Goal: Task Accomplishment & Management: Use online tool/utility

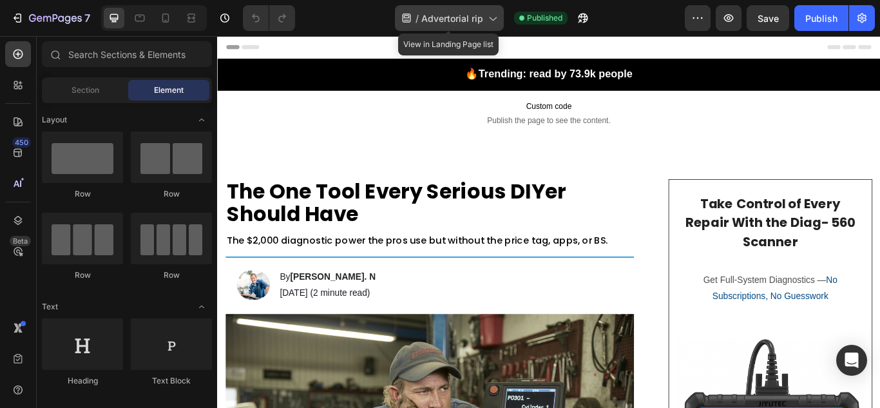
click at [445, 21] on span "Advertorial rip" at bounding box center [452, 19] width 62 height 14
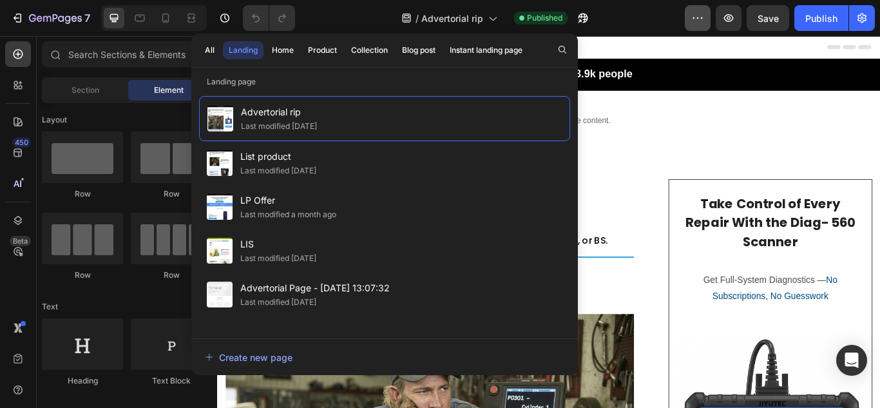
click at [683, 21] on div "/ Advertorial rip Published" at bounding box center [494, 18] width 379 height 26
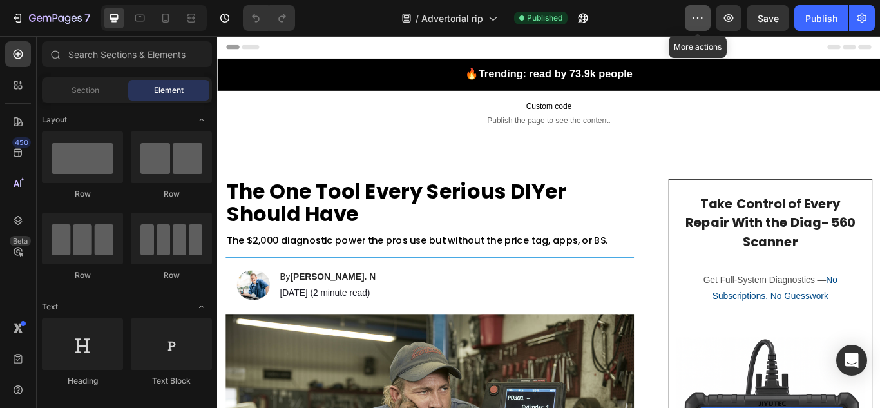
click at [690, 20] on button "button" at bounding box center [698, 18] width 26 height 26
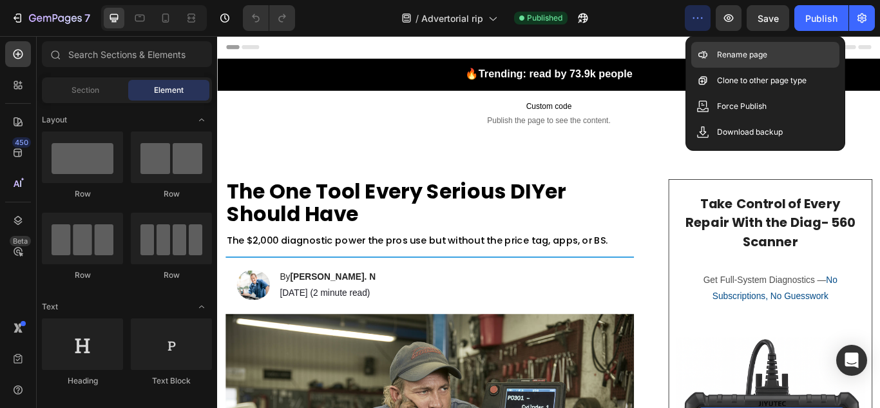
click at [703, 46] on div "Rename page" at bounding box center [765, 55] width 148 height 26
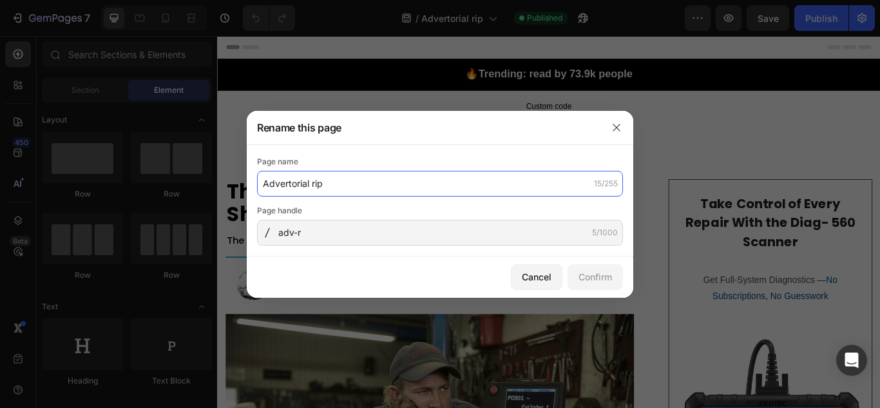
click at [345, 181] on input "Advertorial rip" at bounding box center [440, 184] width 366 height 26
click at [265, 184] on input "DIAG 560" at bounding box center [440, 184] width 366 height 26
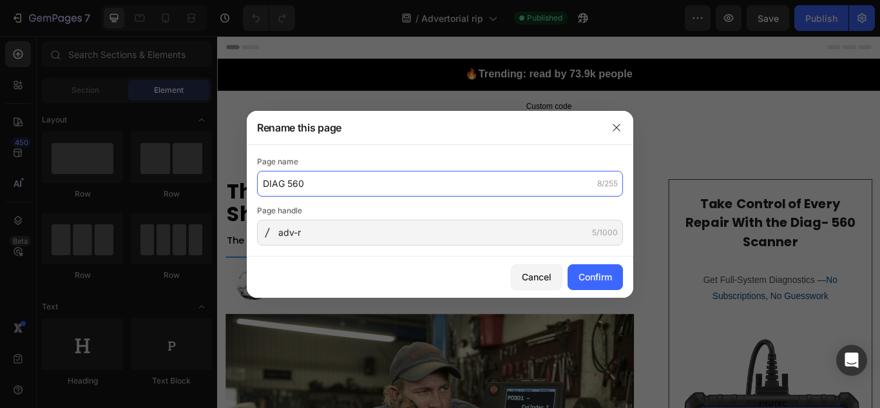
click at [269, 184] on input "DIAG 560" at bounding box center [440, 184] width 366 height 26
click at [271, 183] on input "DGETIAG 560" at bounding box center [440, 184] width 366 height 26
click at [343, 186] on input "GET YOURS" at bounding box center [440, 184] width 366 height 26
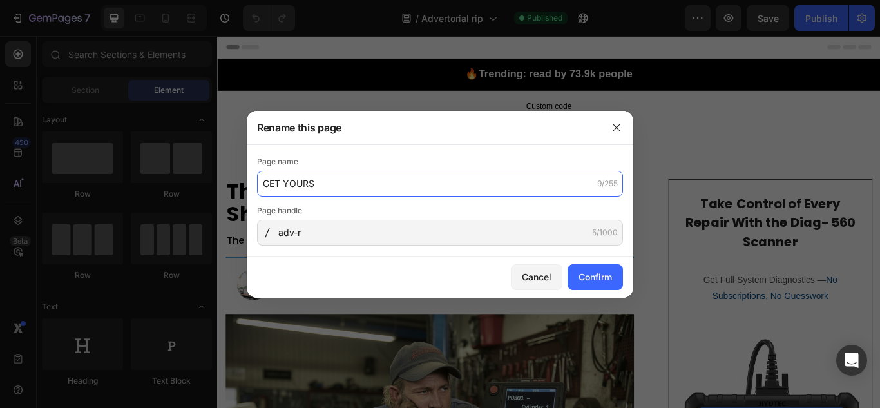
click at [343, 186] on input "GET YOURS" at bounding box center [440, 184] width 366 height 26
click at [262, 187] on input "DIAG560" at bounding box center [440, 184] width 366 height 26
type input "JIYUTEC DIAG560"
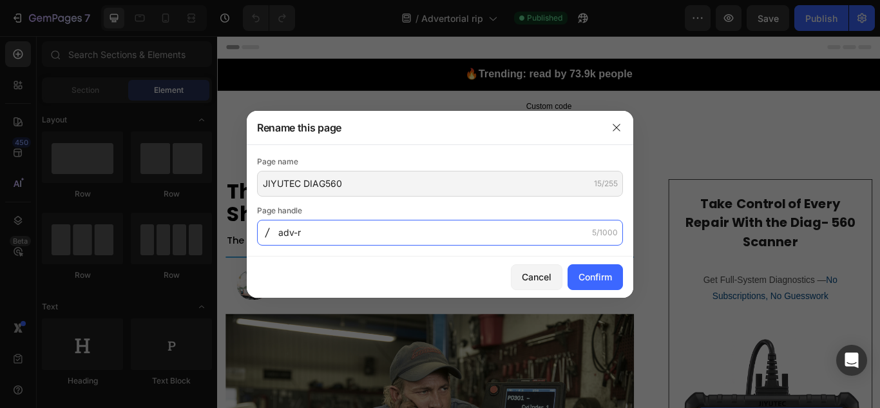
click at [334, 233] on input "adv-r" at bounding box center [440, 233] width 366 height 26
click at [328, 233] on input "adv-r" at bounding box center [440, 233] width 366 height 26
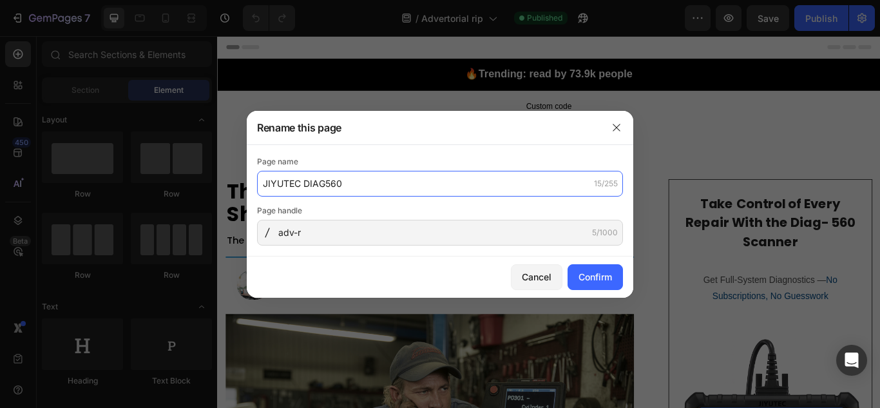
click at [322, 190] on input "JIYUTEC DIAG560" at bounding box center [440, 184] width 366 height 26
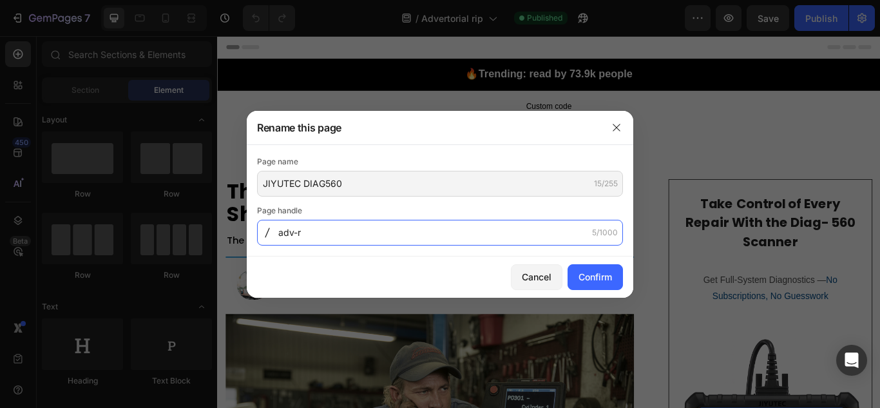
click at [317, 233] on input "adv-r" at bounding box center [440, 233] width 366 height 26
paste input "JIYUTEC-DIAG560"
click at [317, 233] on input "JIYUTEC-DIAG560" at bounding box center [440, 233] width 366 height 26
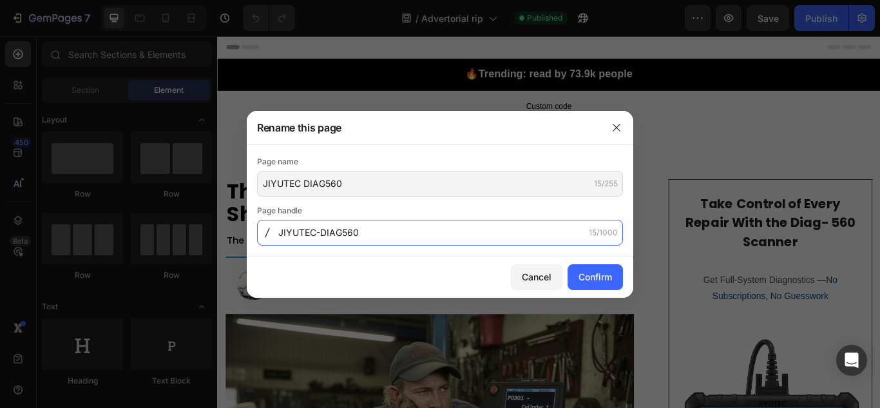
click at [317, 233] on input "JIYUTEC-DIAG560" at bounding box center [440, 233] width 366 height 26
click at [386, 239] on input "JIYUTEC-DIAG560" at bounding box center [440, 233] width 366 height 26
click at [367, 236] on input "JIYUTEC-DIAG560" at bounding box center [440, 233] width 366 height 26
drag, startPoint x: 368, startPoint y: 234, endPoint x: 314, endPoint y: 234, distance: 54.1
click at [314, 234] on input "JIYUTEC-DIAG560" at bounding box center [440, 233] width 366 height 26
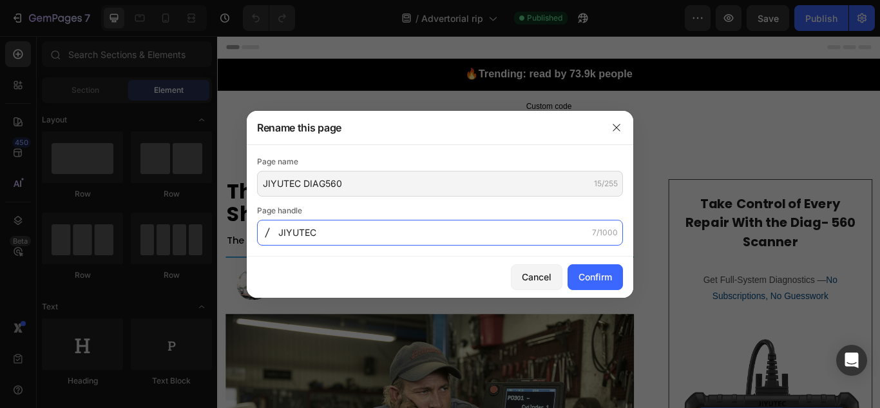
type input "JIYUTEC"
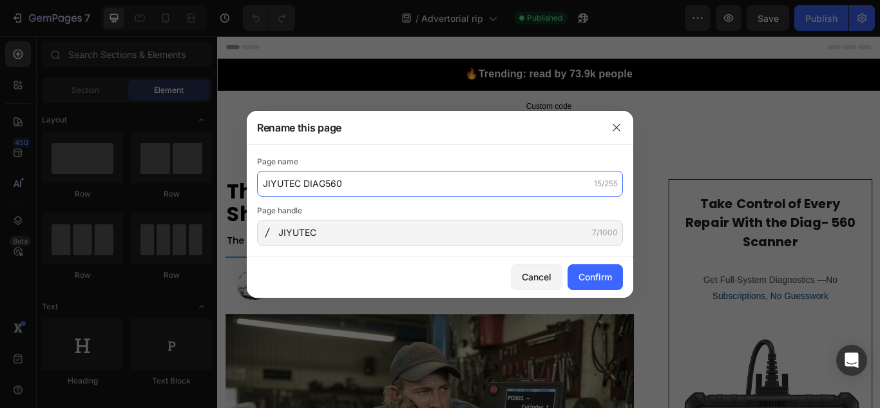
click at [290, 193] on input "JIYUTEC DIAG560" at bounding box center [440, 184] width 366 height 26
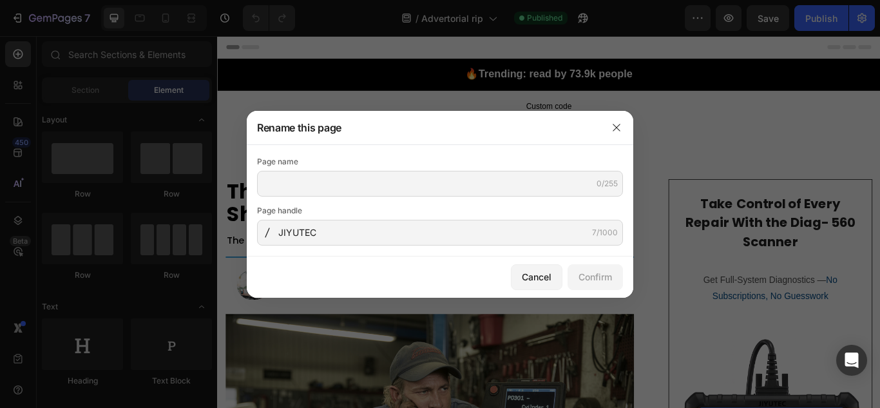
click at [313, 208] on div "Page handle" at bounding box center [440, 210] width 366 height 13
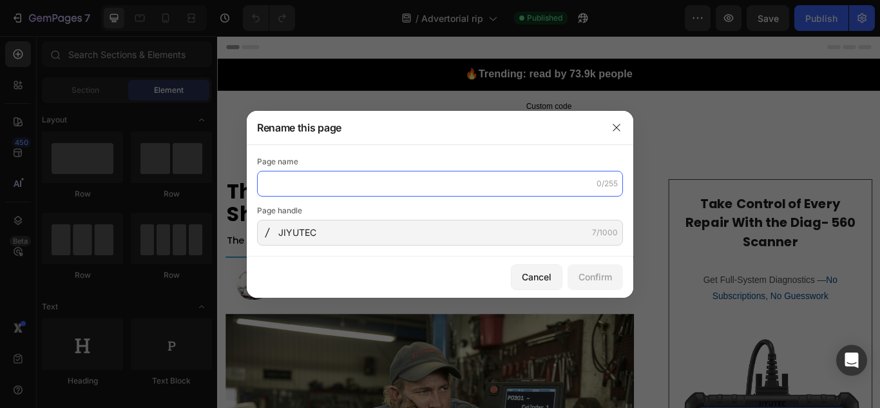
click at [303, 184] on input "text" at bounding box center [440, 184] width 366 height 26
paste input "JIYUTEC DIAG560"
type input "JIYUTEC DIAG560"
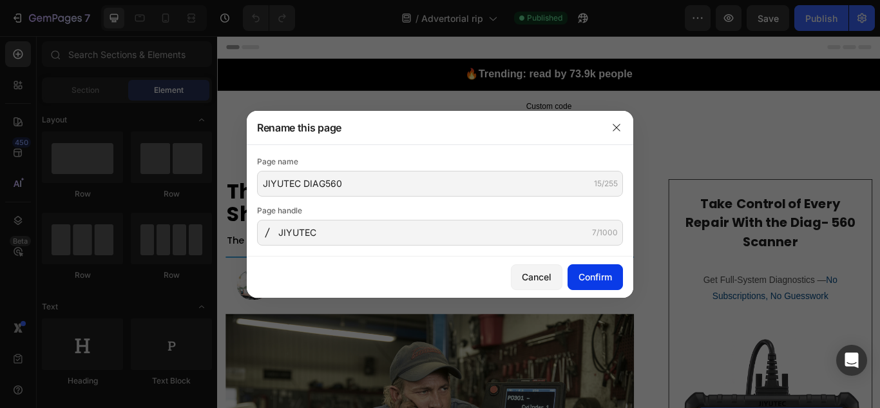
click at [589, 276] on div "Confirm" at bounding box center [594, 277] width 33 height 14
